Goal: Task Accomplishment & Management: Manage account settings

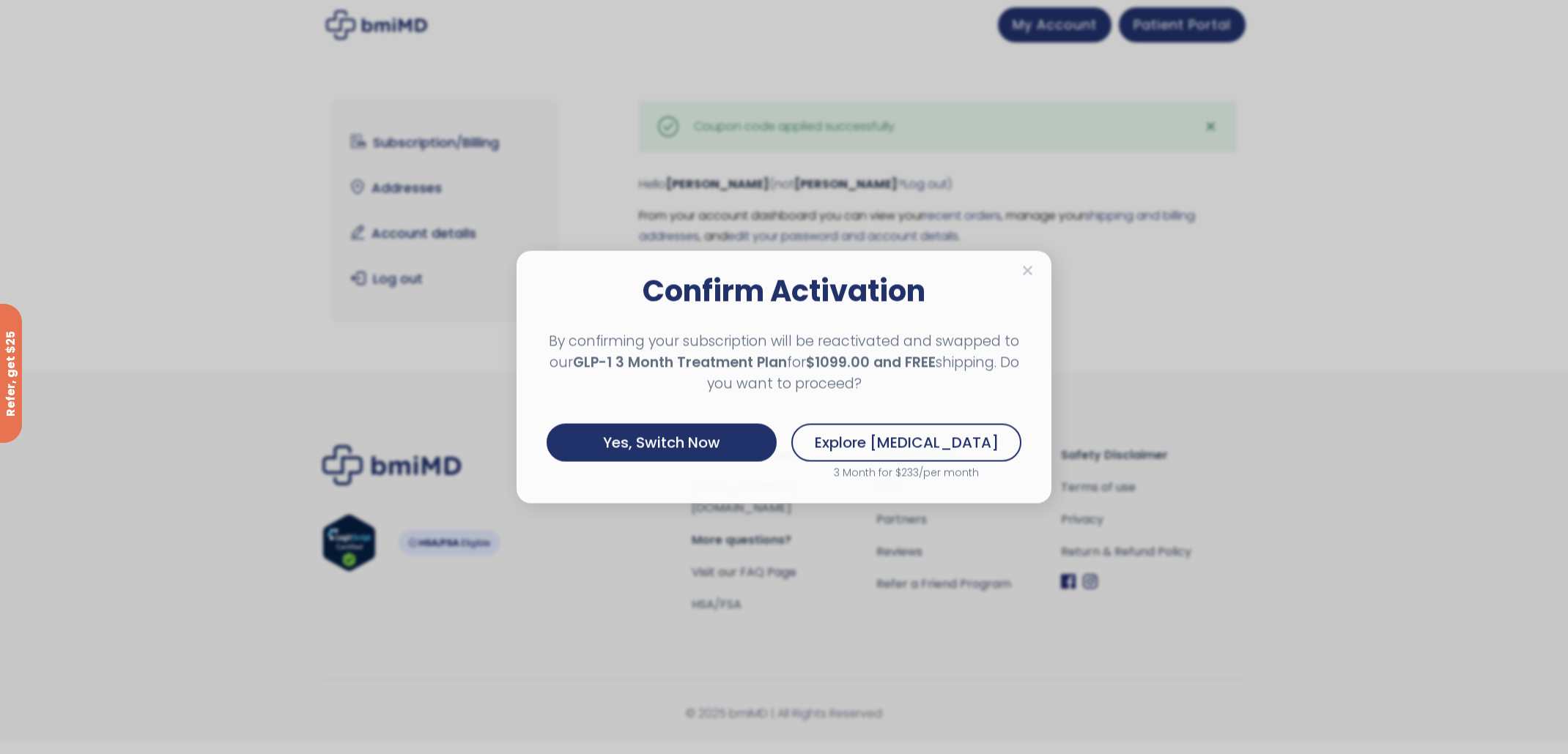
drag, startPoint x: 650, startPoint y: 433, endPoint x: 682, endPoint y: 427, distance: 32.6
click at [650, 433] on div "Yes, Switch Now" at bounding box center [661, 442] width 230 height 38
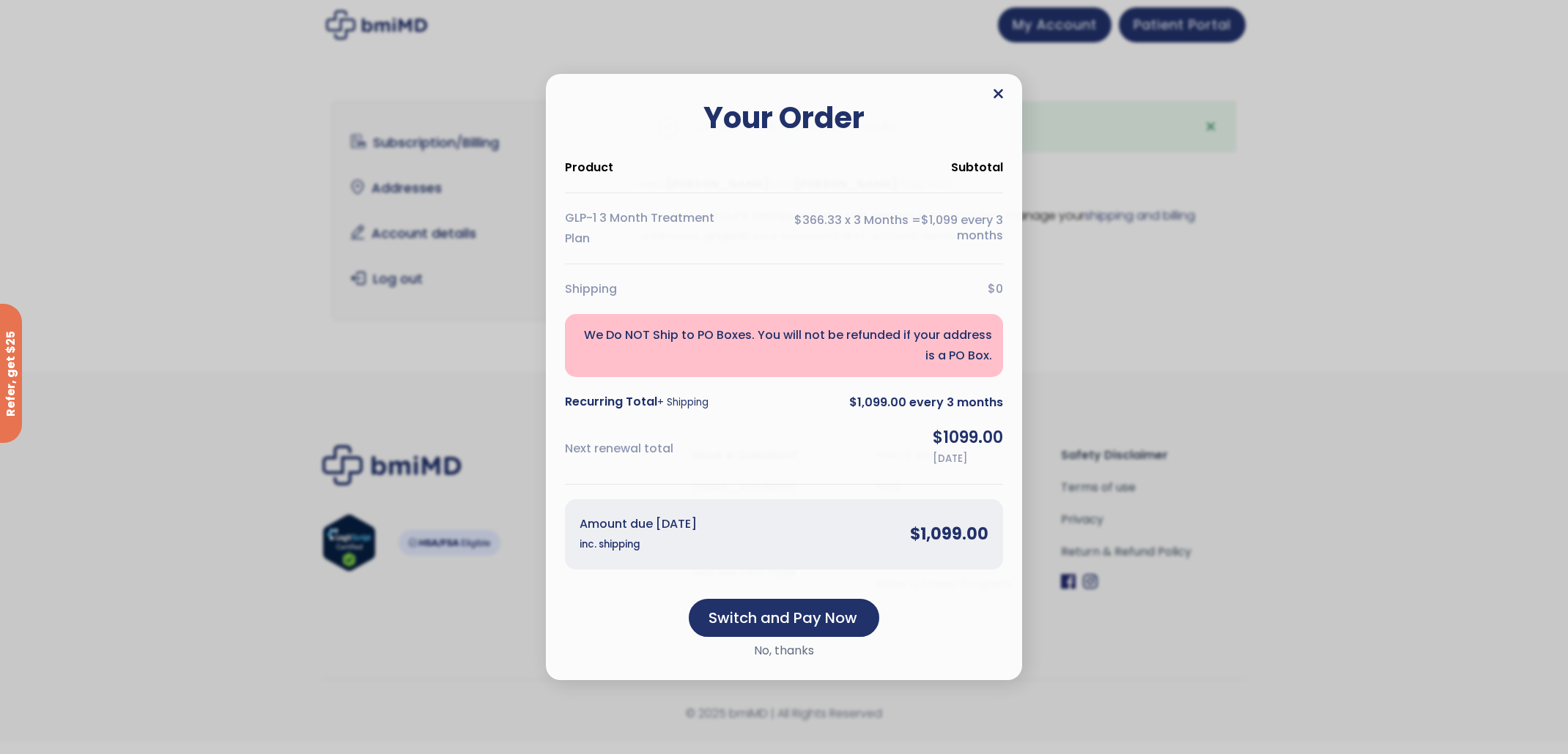
click at [1000, 94] on icon at bounding box center [998, 93] width 11 height 15
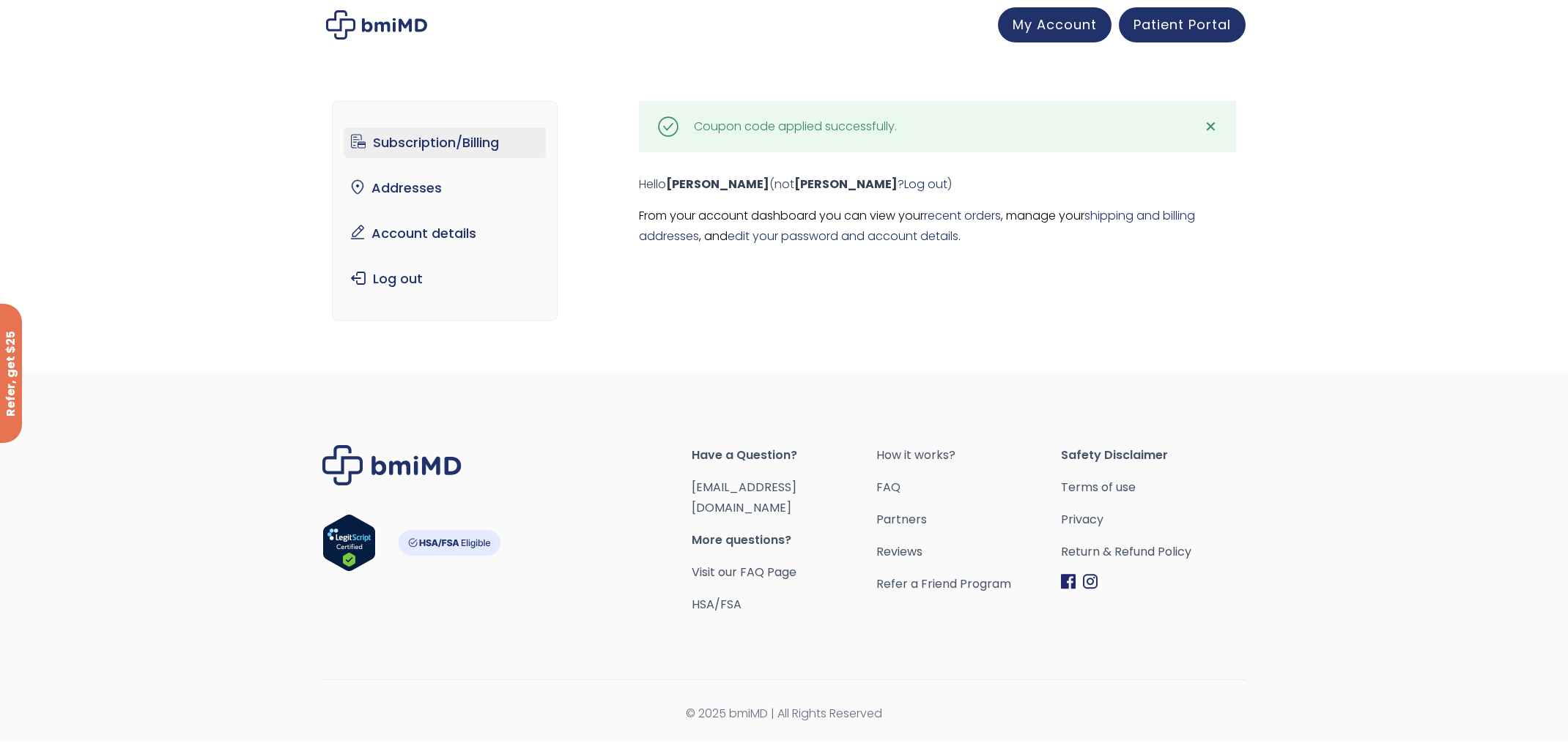
click at [389, 143] on link "Subscription/Billing" at bounding box center [444, 143] width 203 height 31
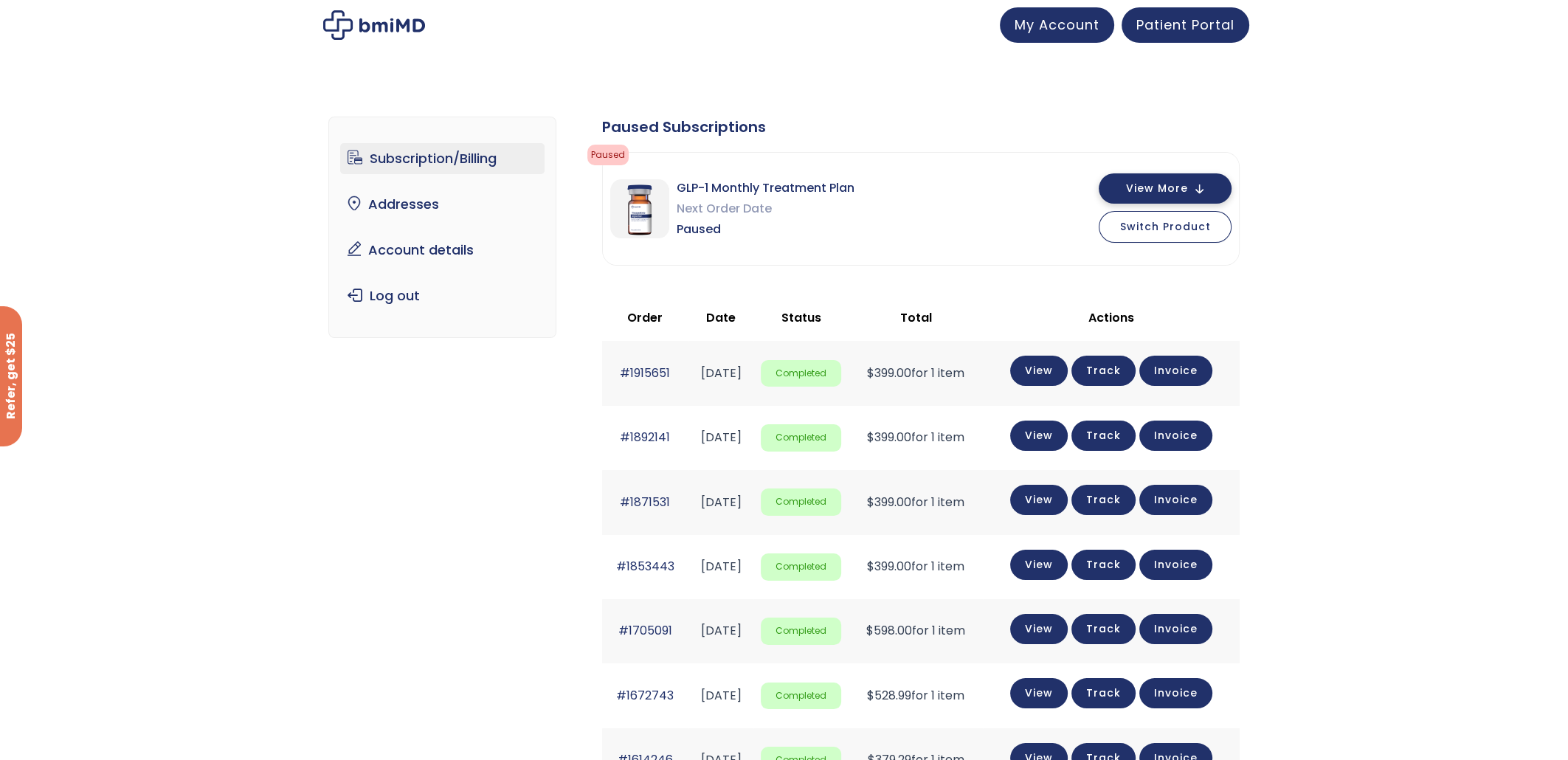
click at [1173, 186] on span "View More" at bounding box center [1157, 188] width 62 height 9
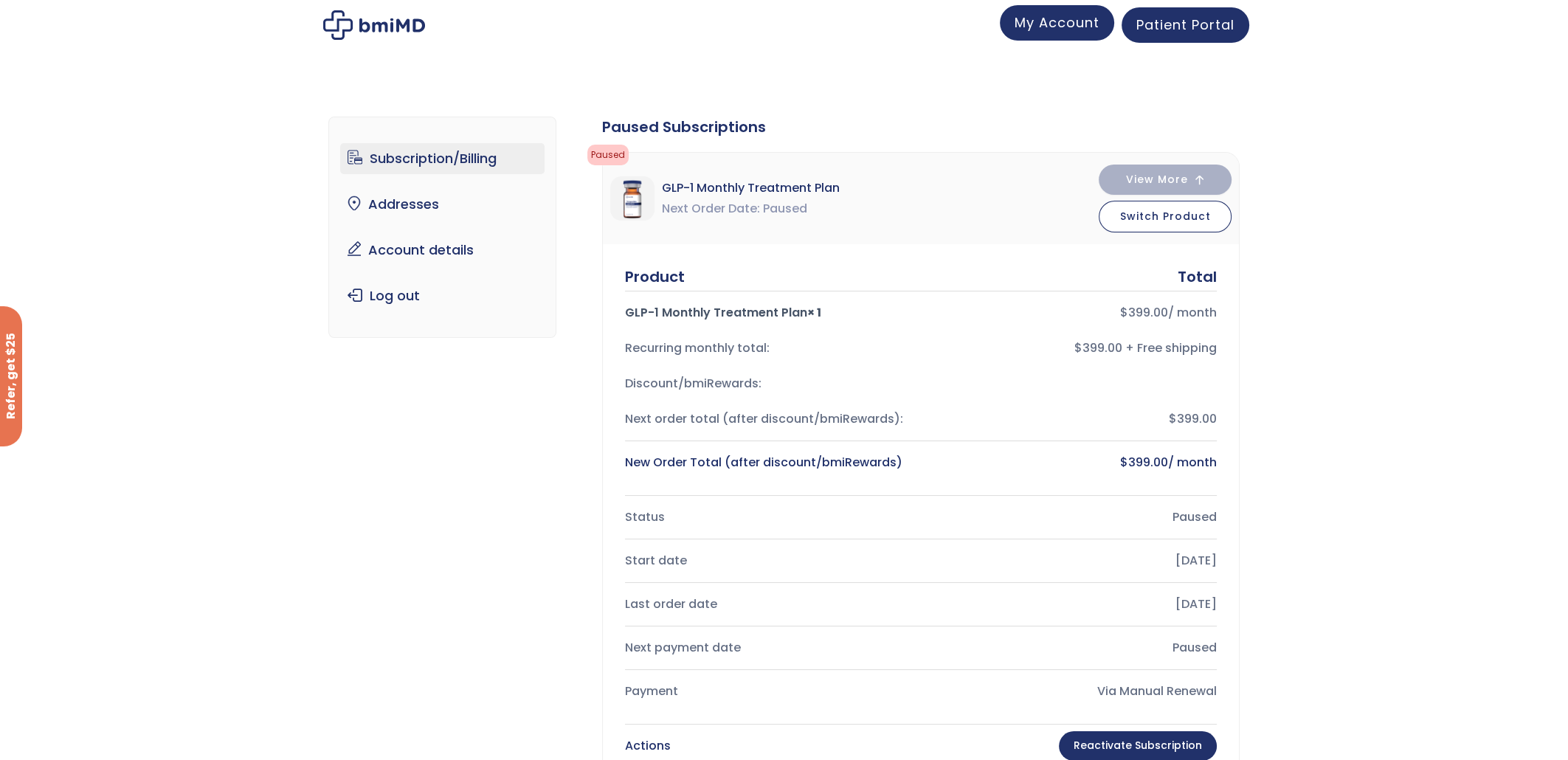
click at [1065, 18] on span "My Account" at bounding box center [1057, 22] width 85 height 18
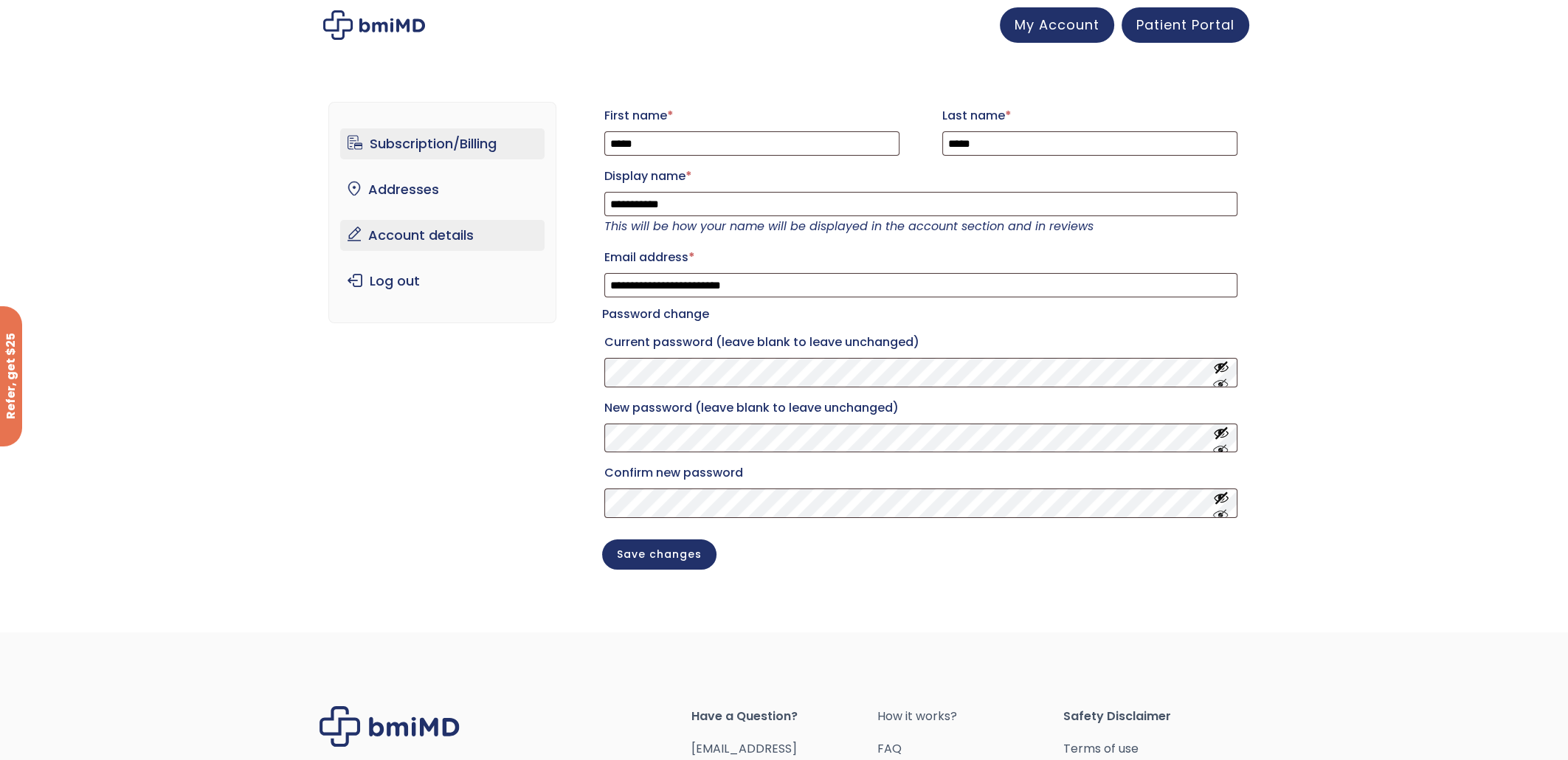
click at [398, 146] on link "Subscription/Billing" at bounding box center [442, 144] width 204 height 31
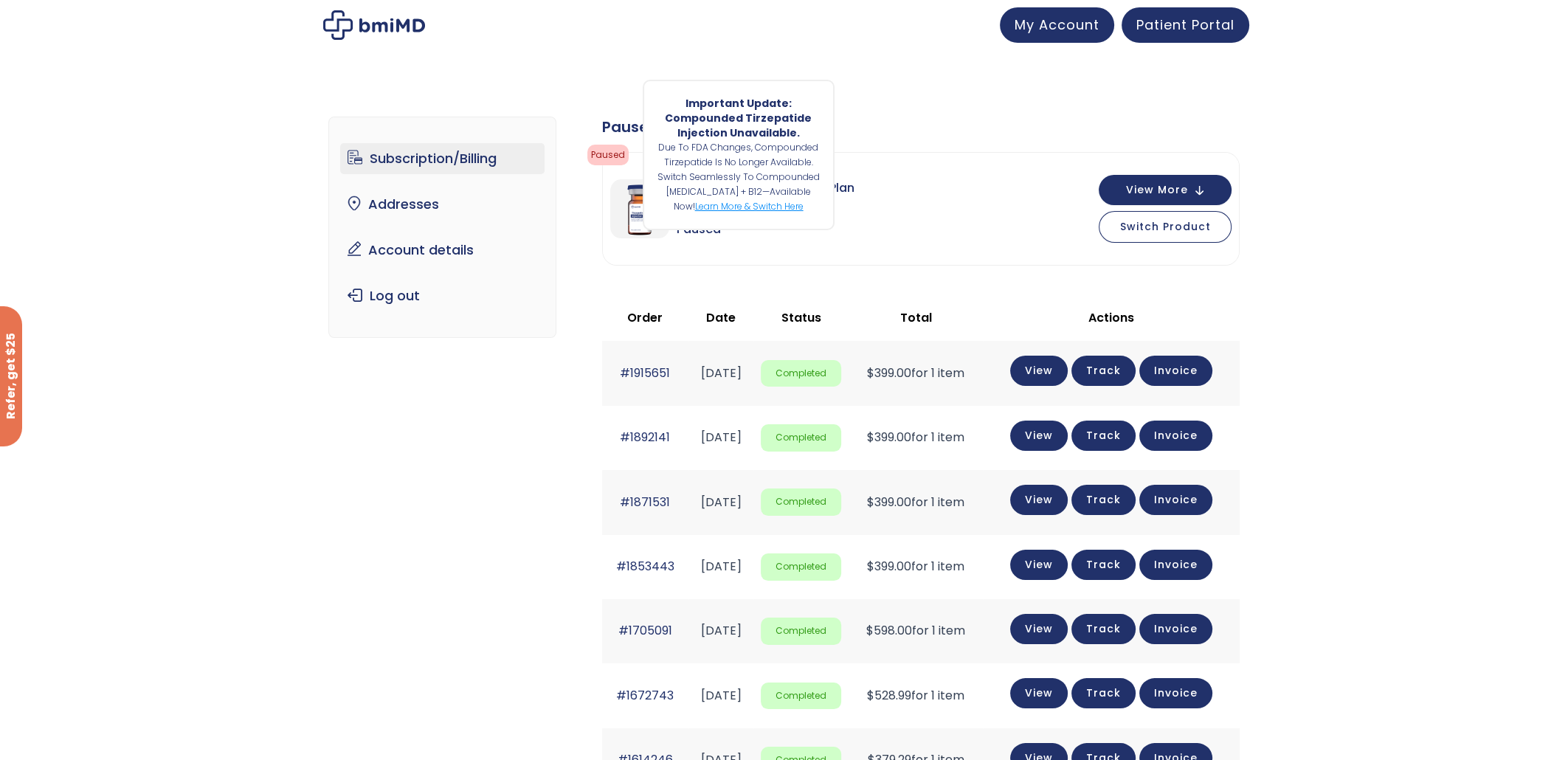
click at [762, 204] on link "Learn more & switch here" at bounding box center [750, 206] width 109 height 13
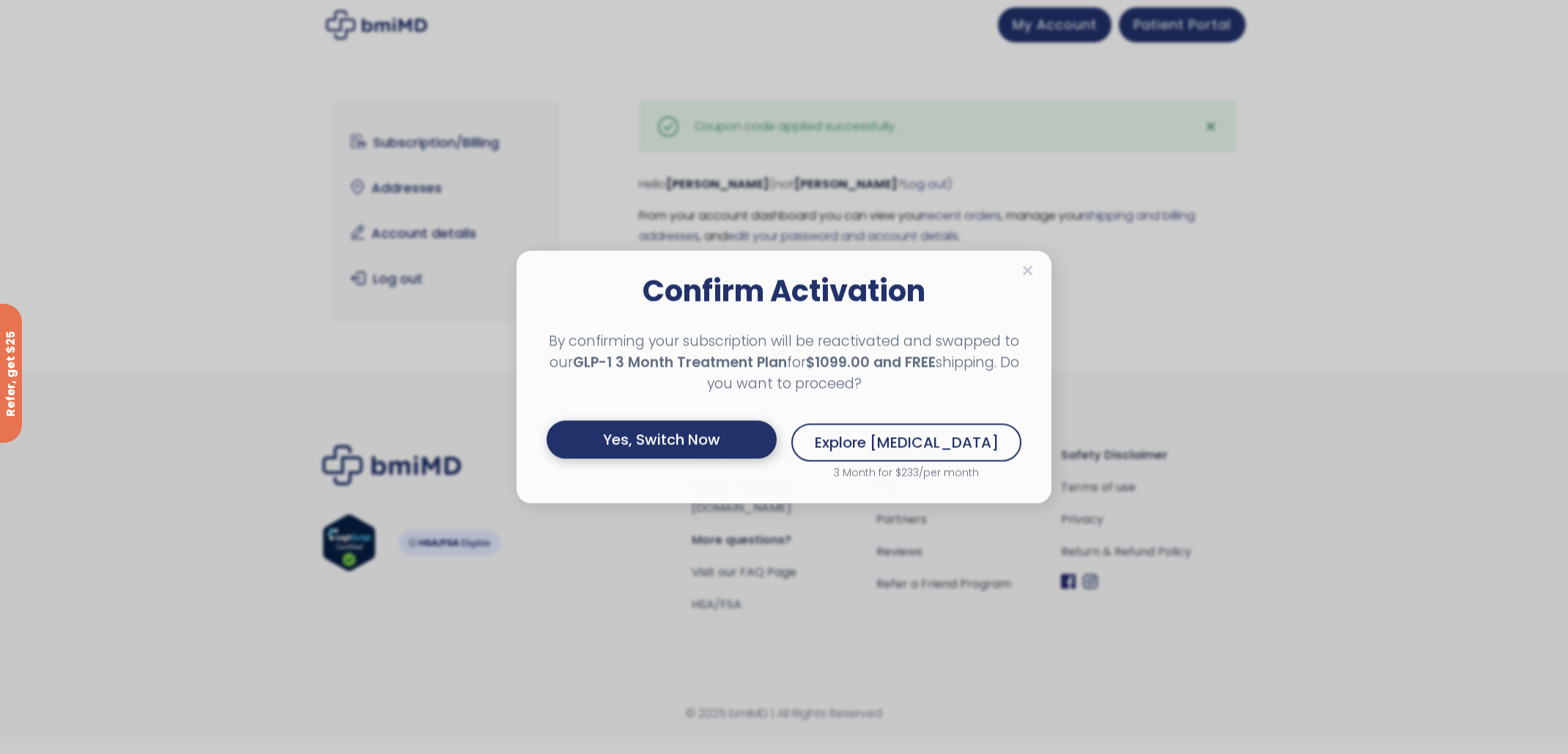
click at [662, 438] on div "Yes, Switch Now" at bounding box center [661, 440] width 230 height 38
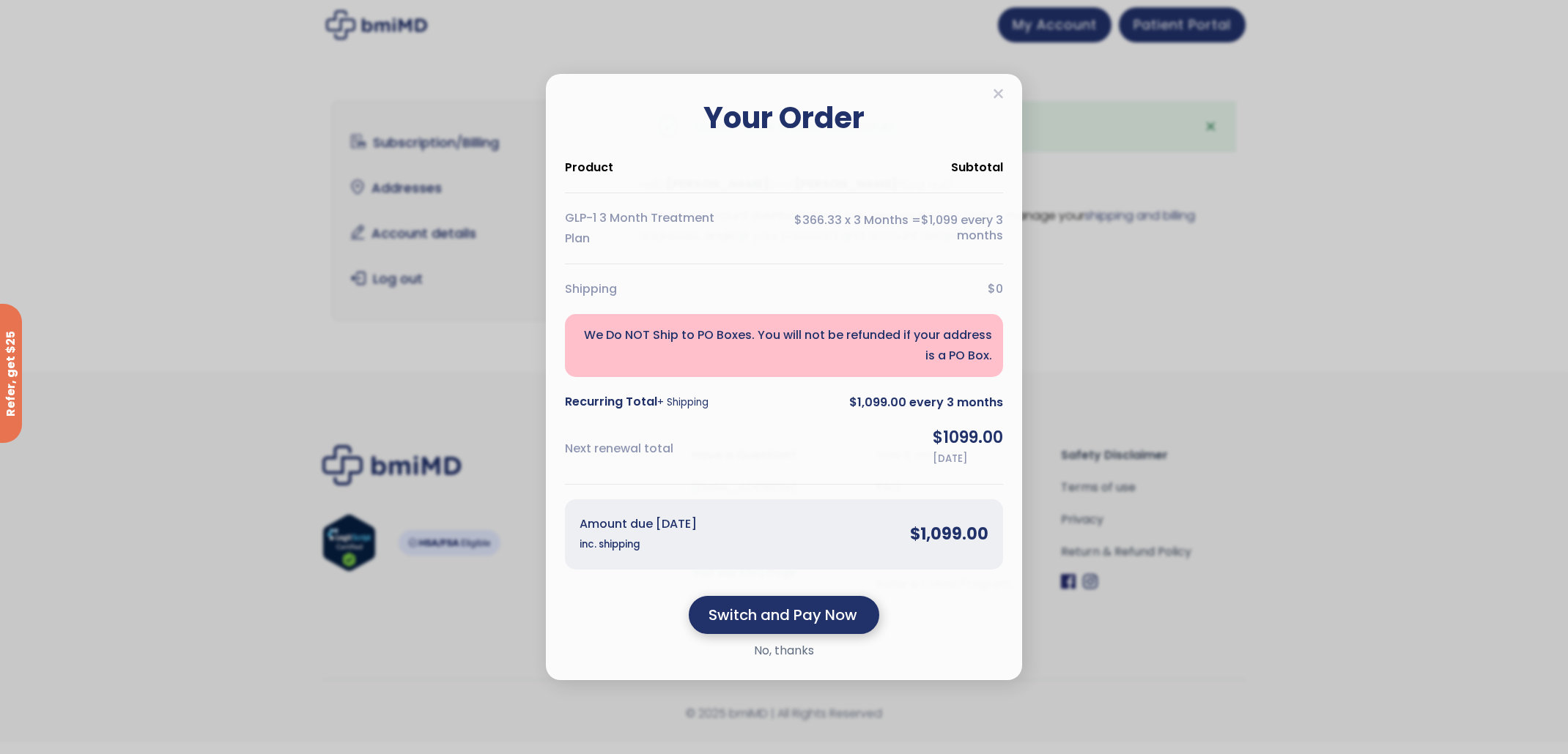
click at [741, 612] on div "Switch and Pay Now" at bounding box center [784, 614] width 190 height 38
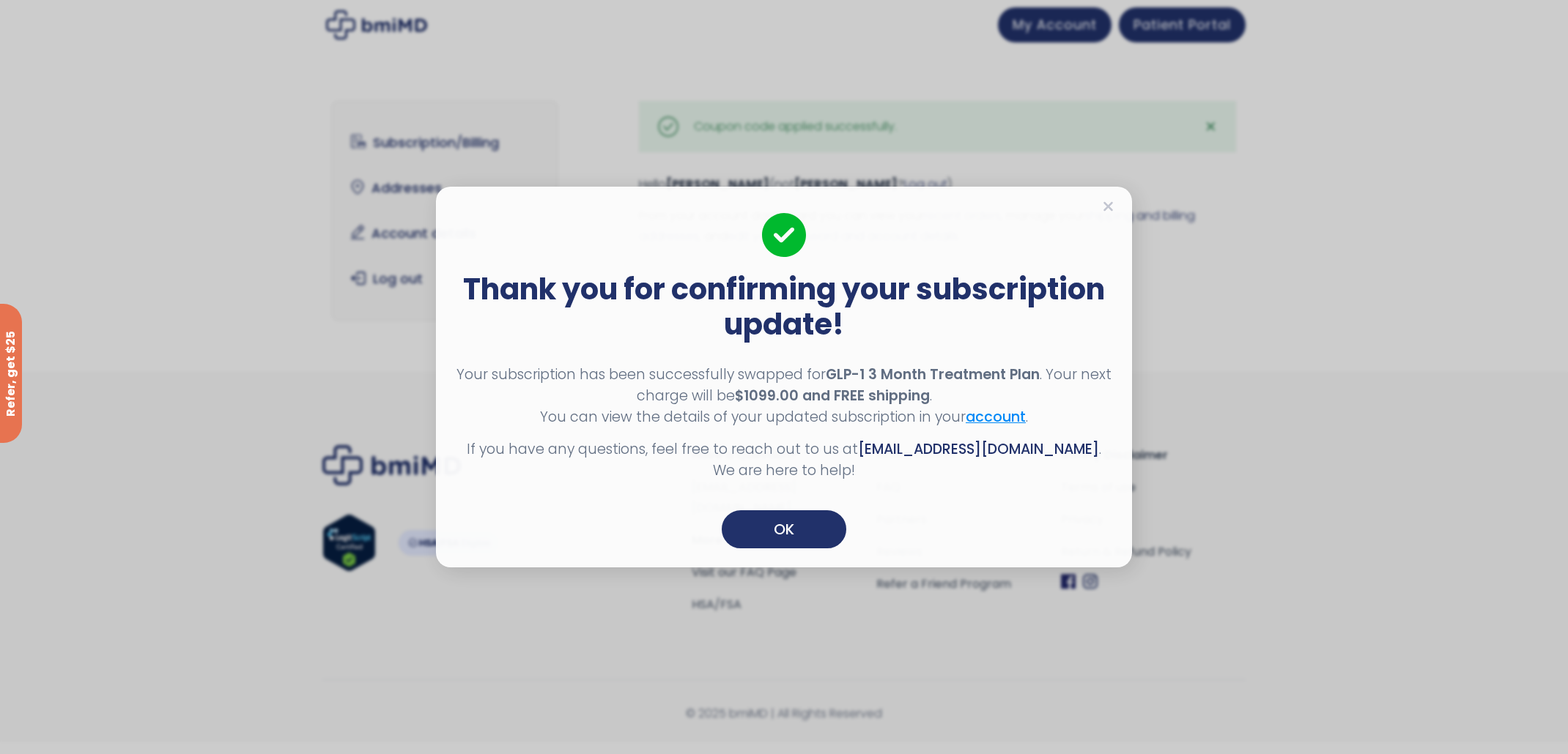
click at [983, 419] on link "account" at bounding box center [996, 417] width 60 height 20
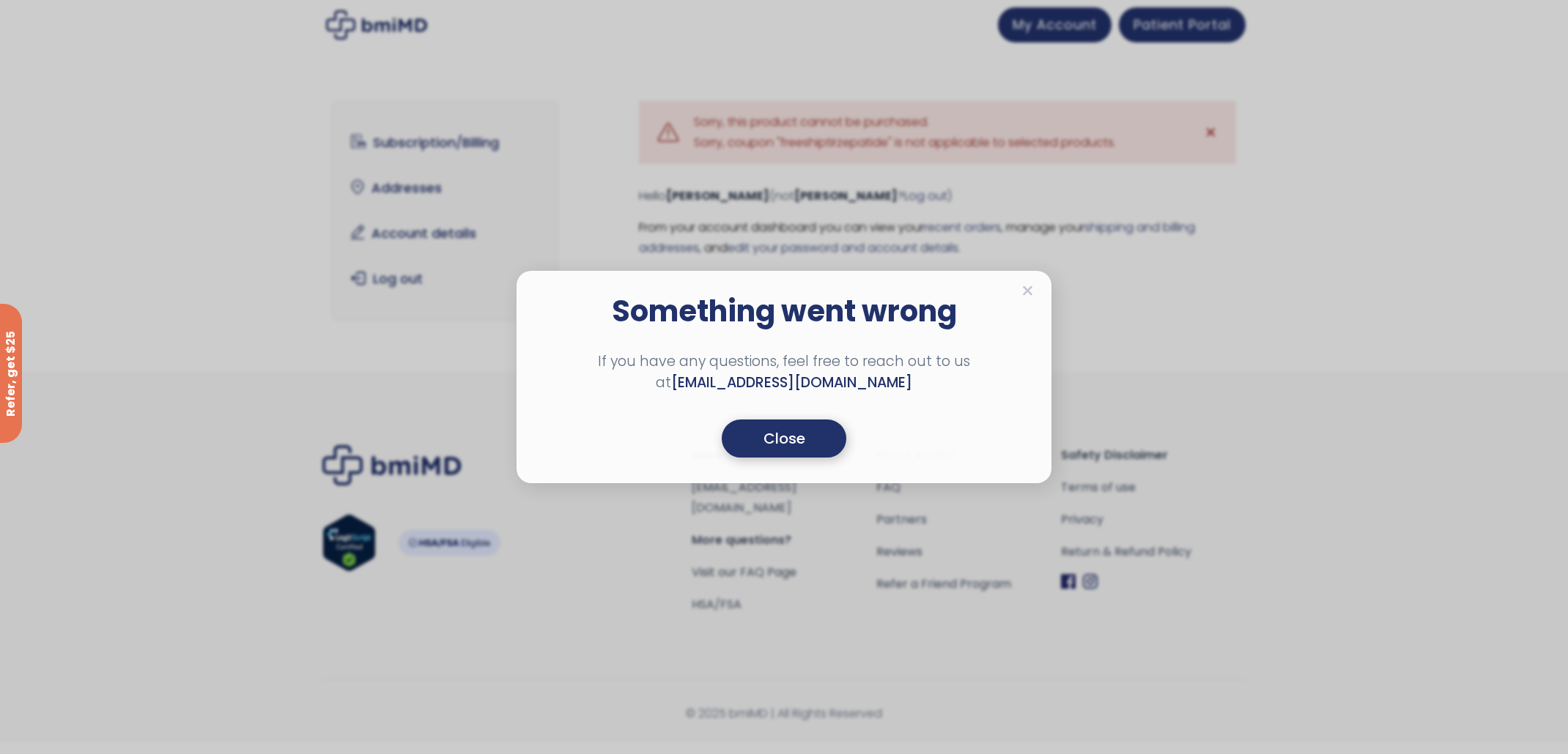
click at [796, 442] on div "Close" at bounding box center [784, 438] width 124 height 38
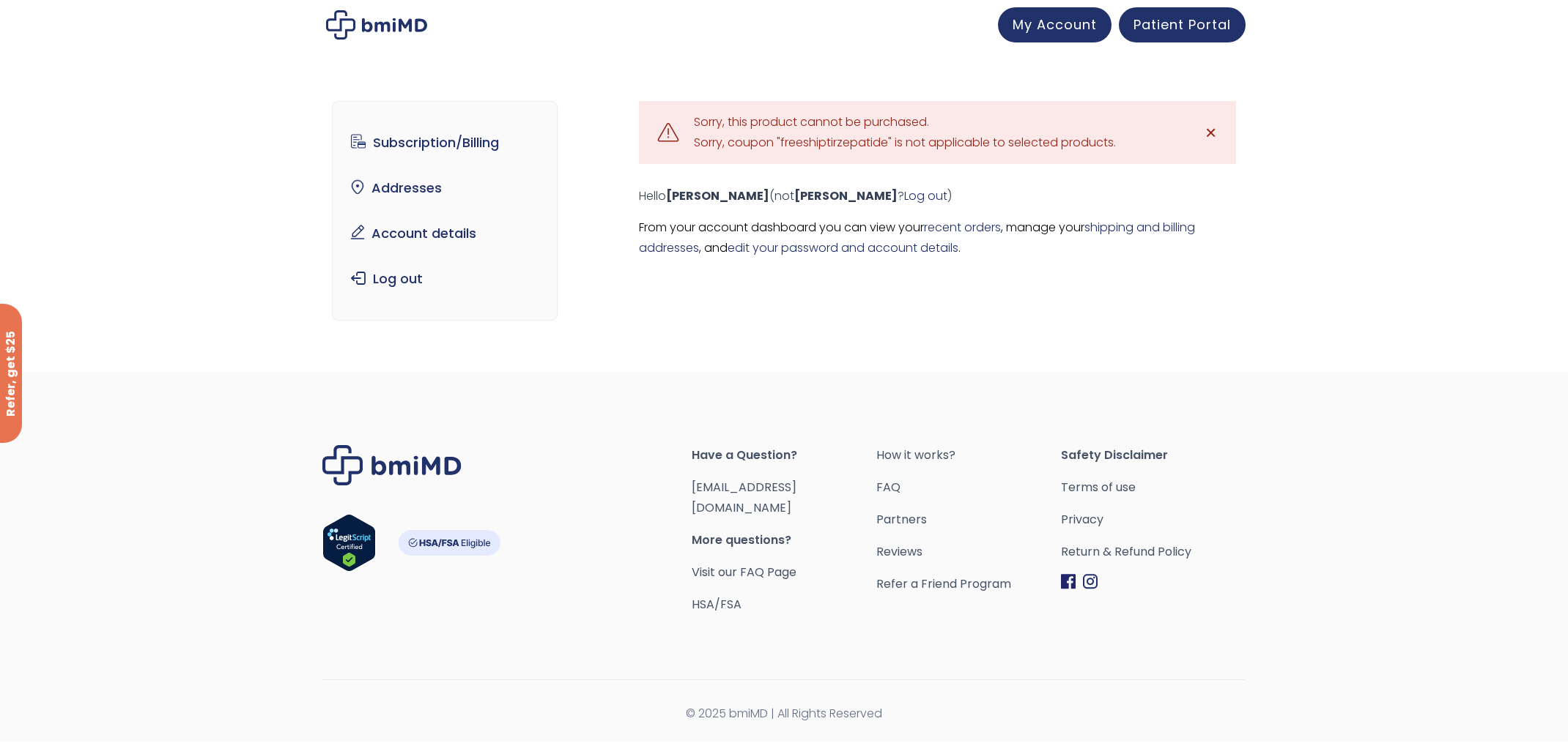
click at [1212, 128] on span "✕" at bounding box center [1210, 133] width 13 height 21
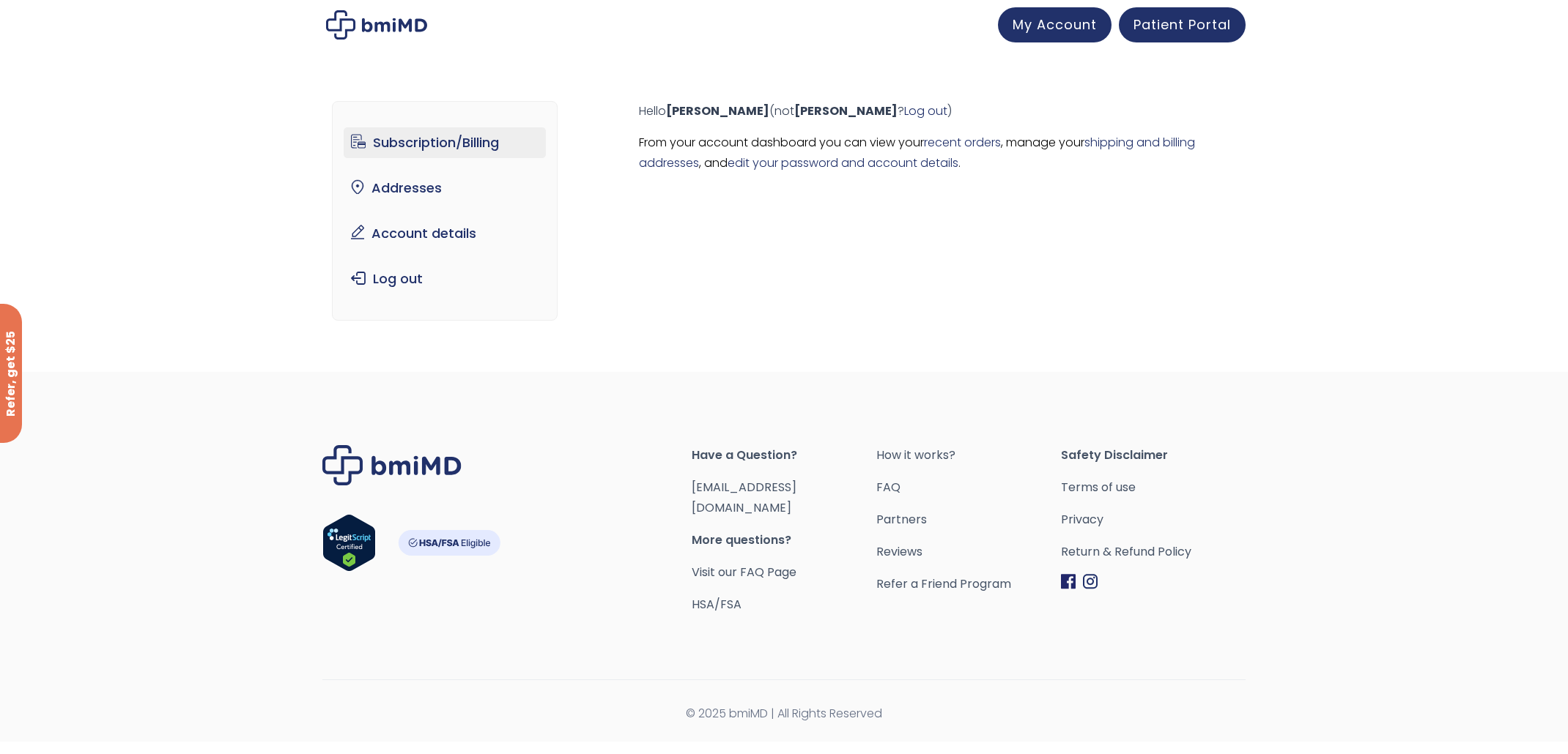
click at [412, 128] on link "Subscription/Billing" at bounding box center [444, 143] width 203 height 31
